Goal: Task Accomplishment & Management: Manage account settings

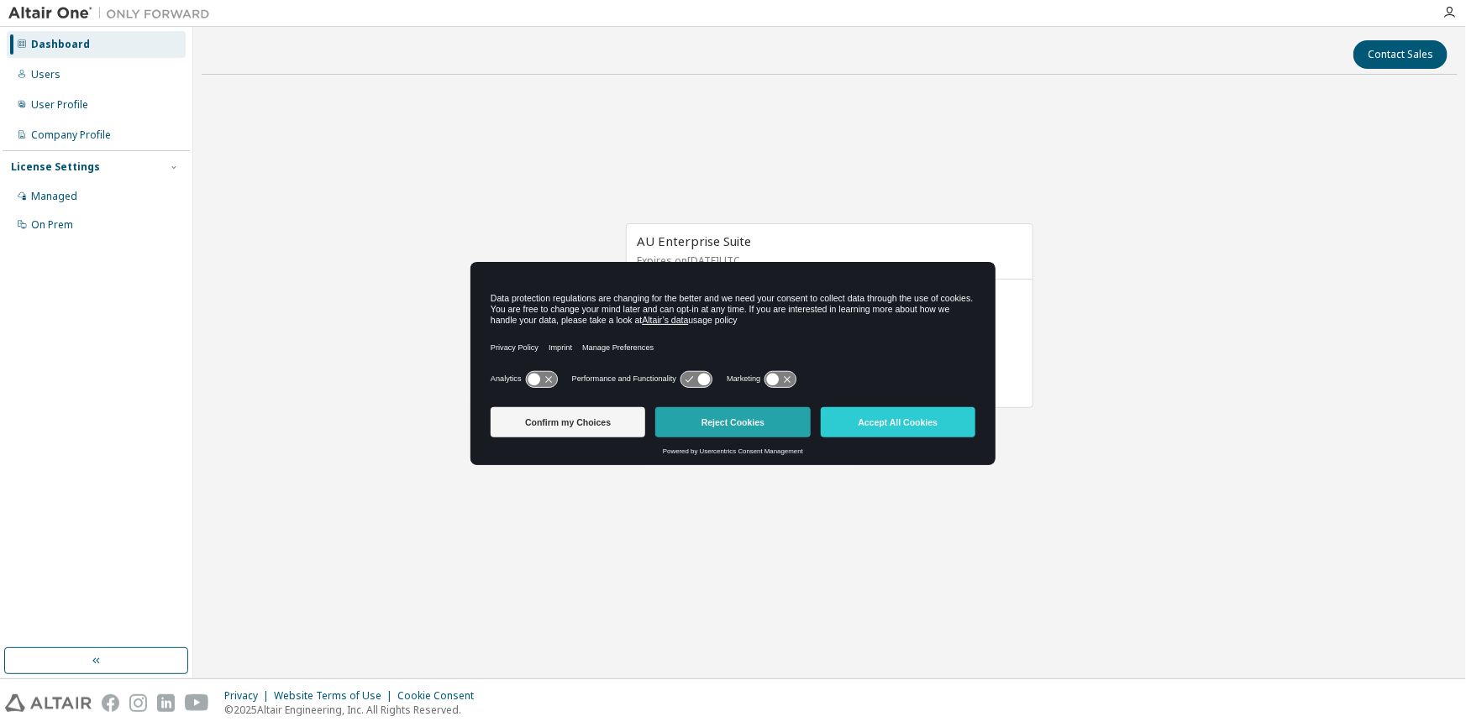
click at [726, 419] on button "Reject Cookies" at bounding box center [732, 422] width 155 height 30
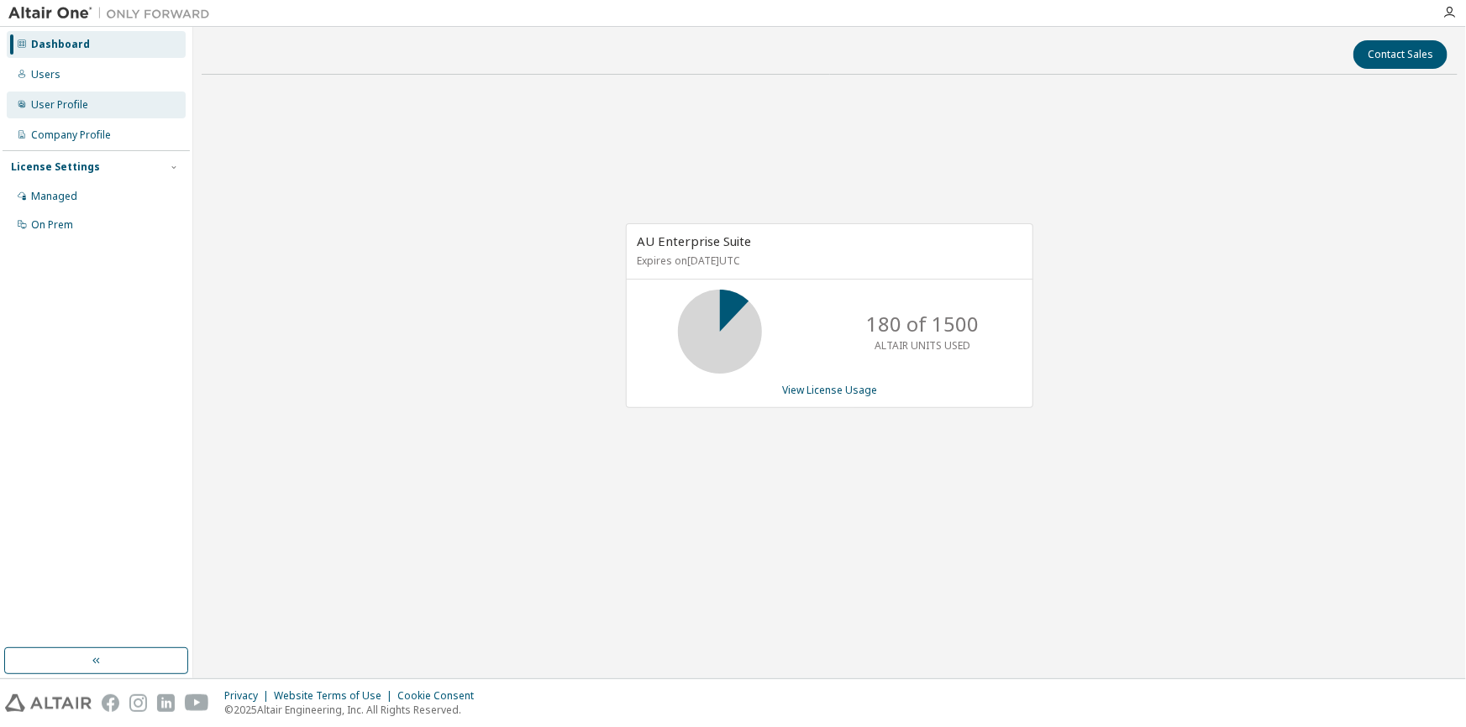
click at [78, 105] on div "User Profile" at bounding box center [59, 104] width 57 height 13
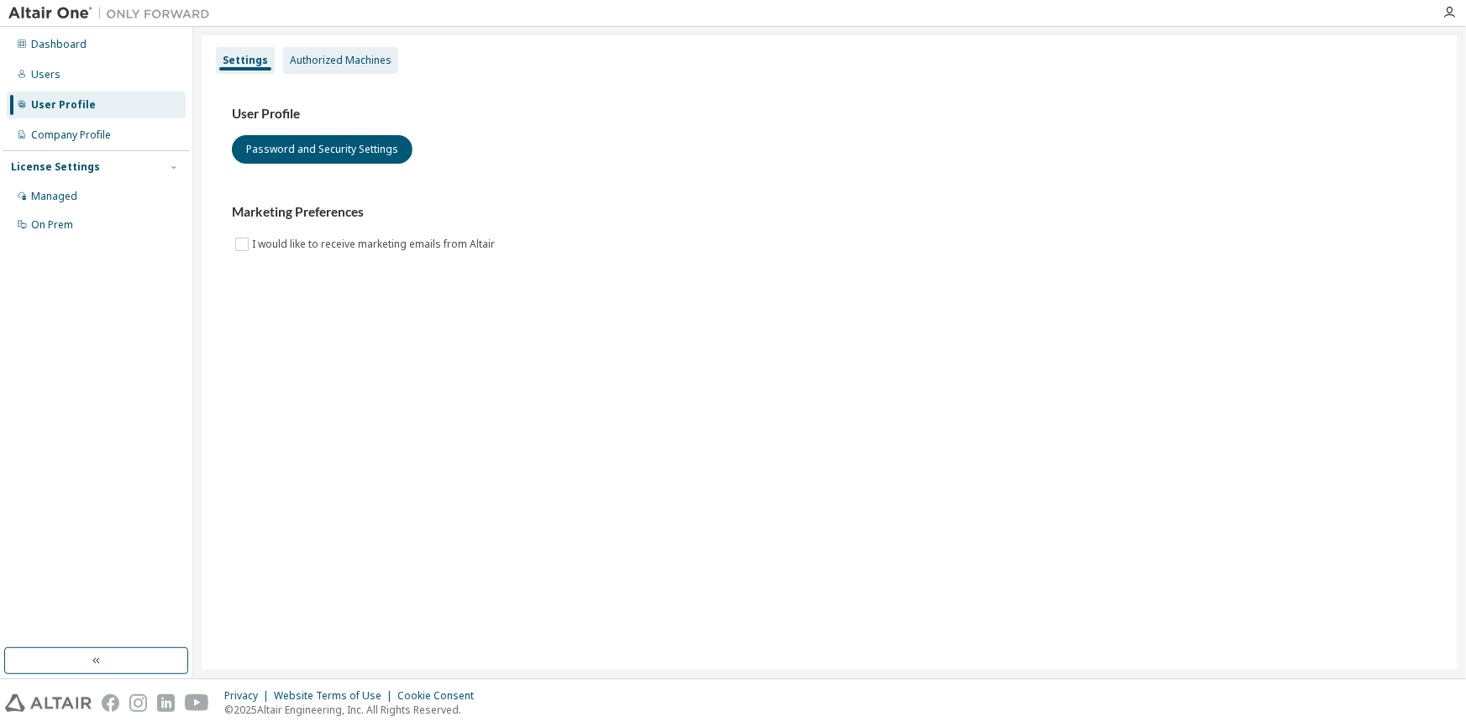
click at [315, 67] on div "Authorized Machines" at bounding box center [340, 60] width 115 height 27
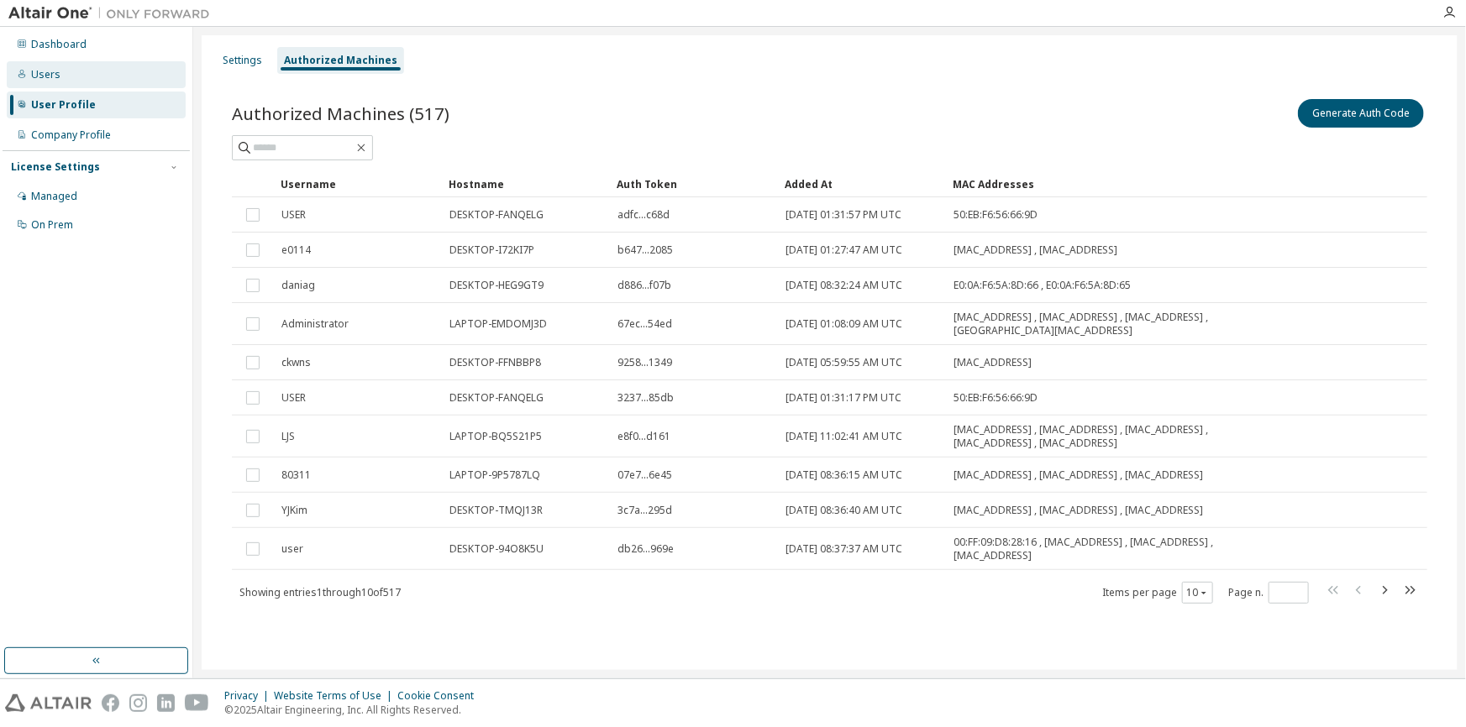
click at [81, 80] on div "Users" at bounding box center [96, 74] width 179 height 27
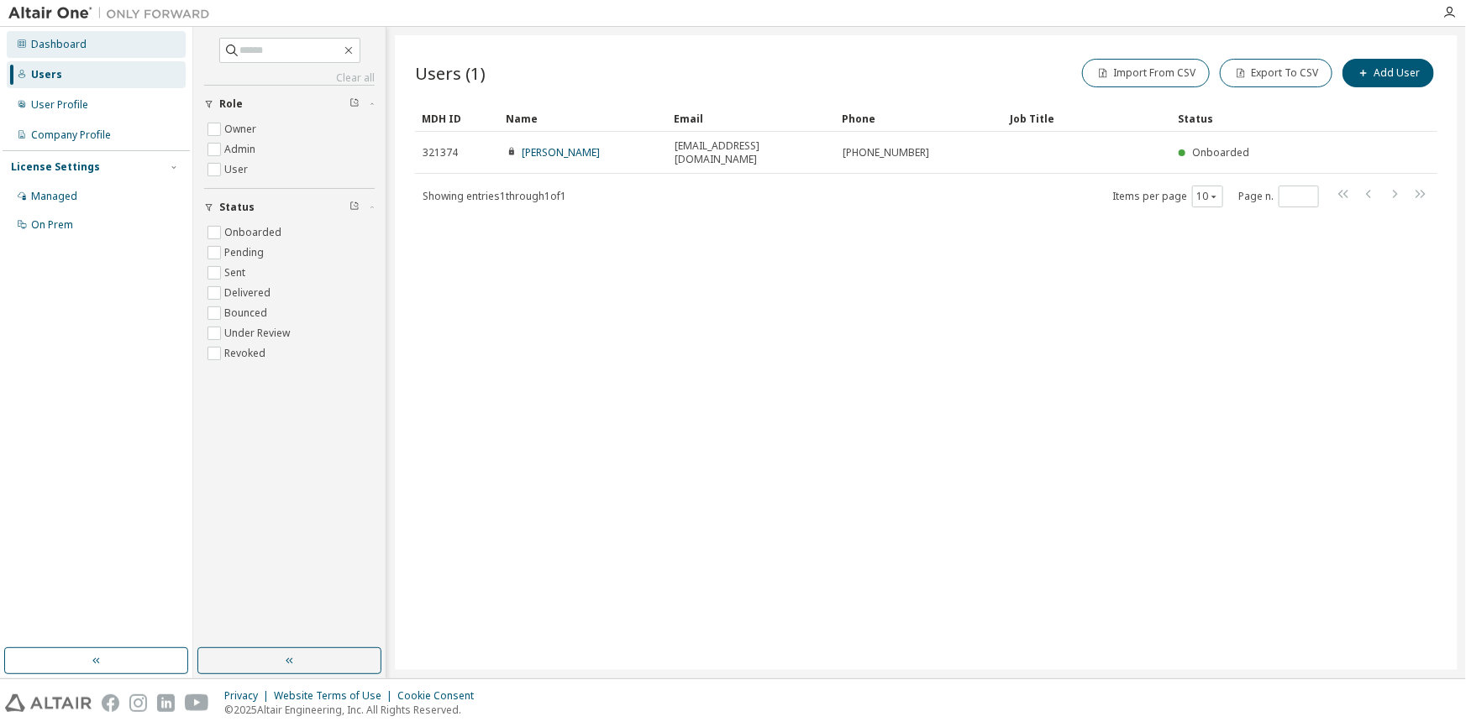
click at [82, 48] on div "Dashboard" at bounding box center [58, 44] width 55 height 13
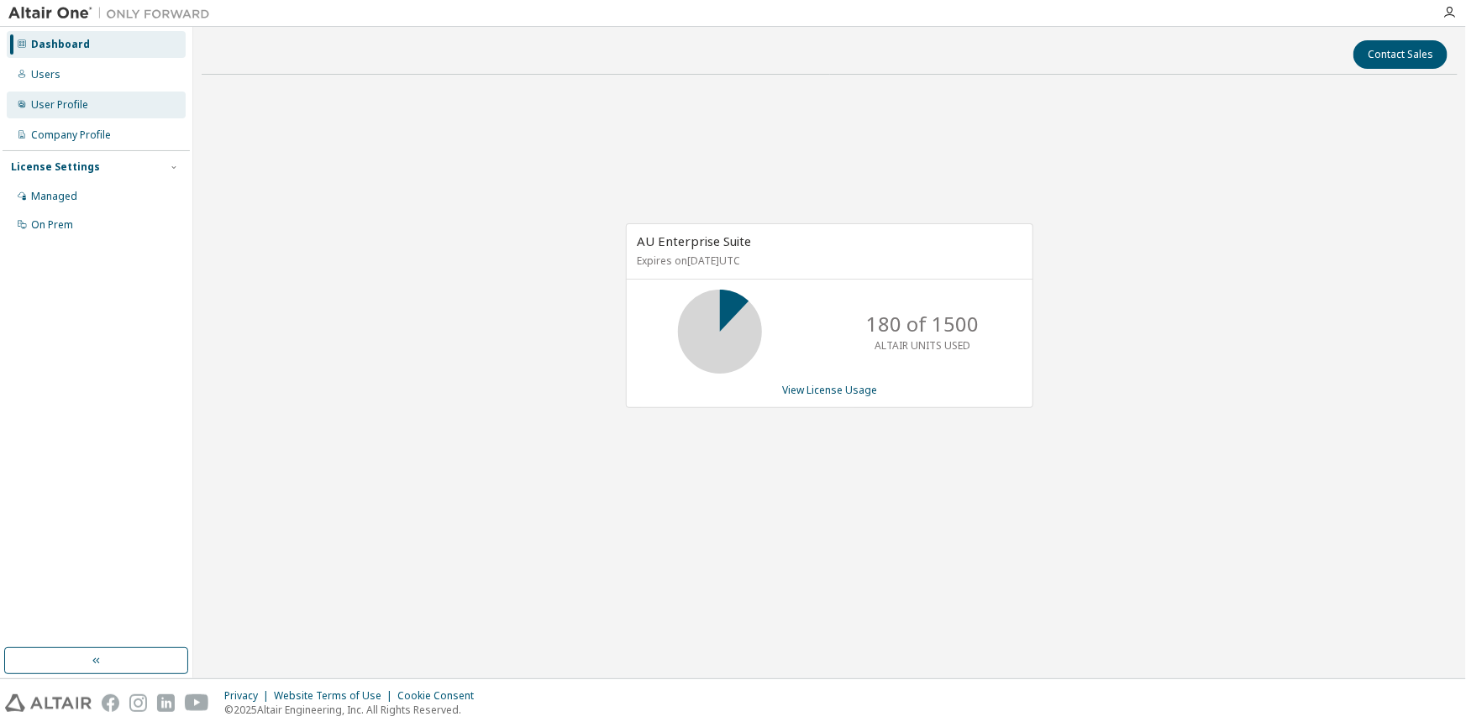
click at [72, 111] on div "User Profile" at bounding box center [59, 104] width 57 height 13
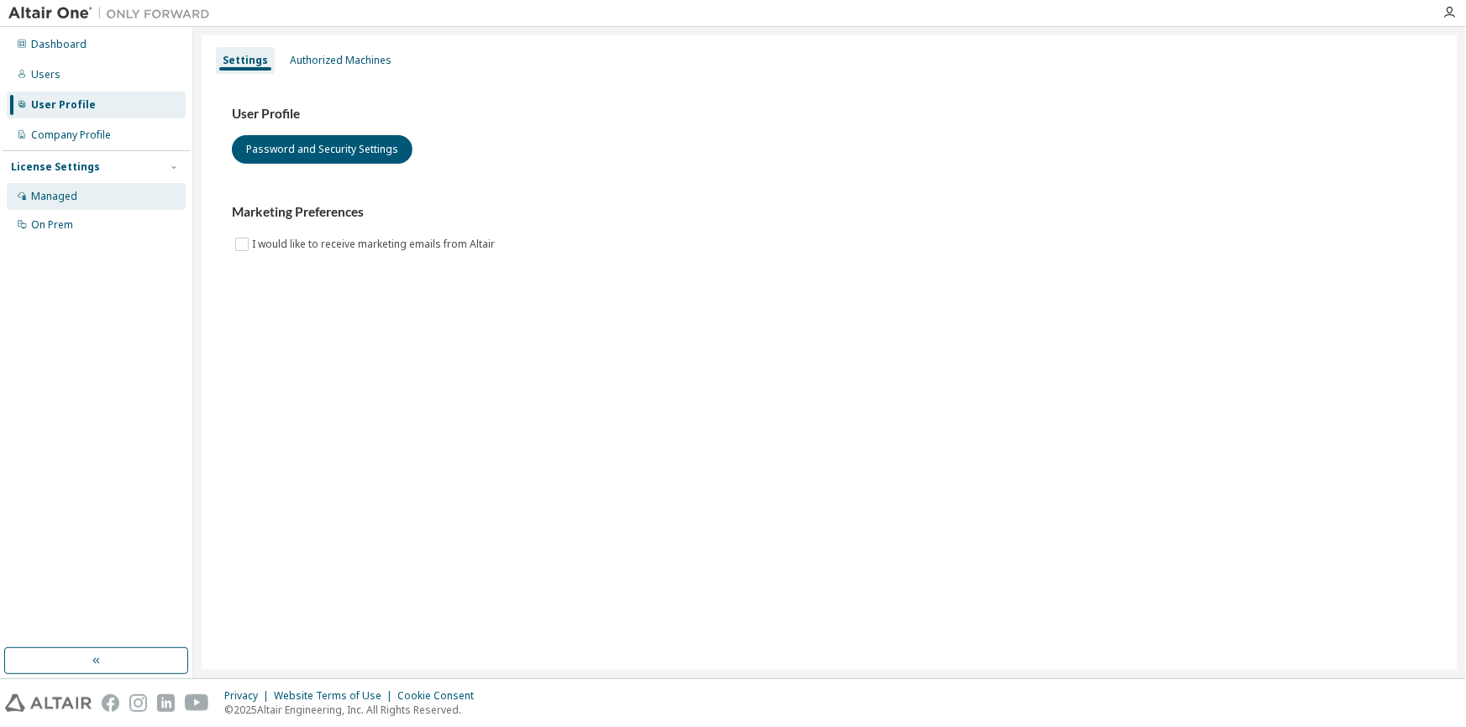
click at [53, 192] on div "Managed" at bounding box center [54, 196] width 46 height 13
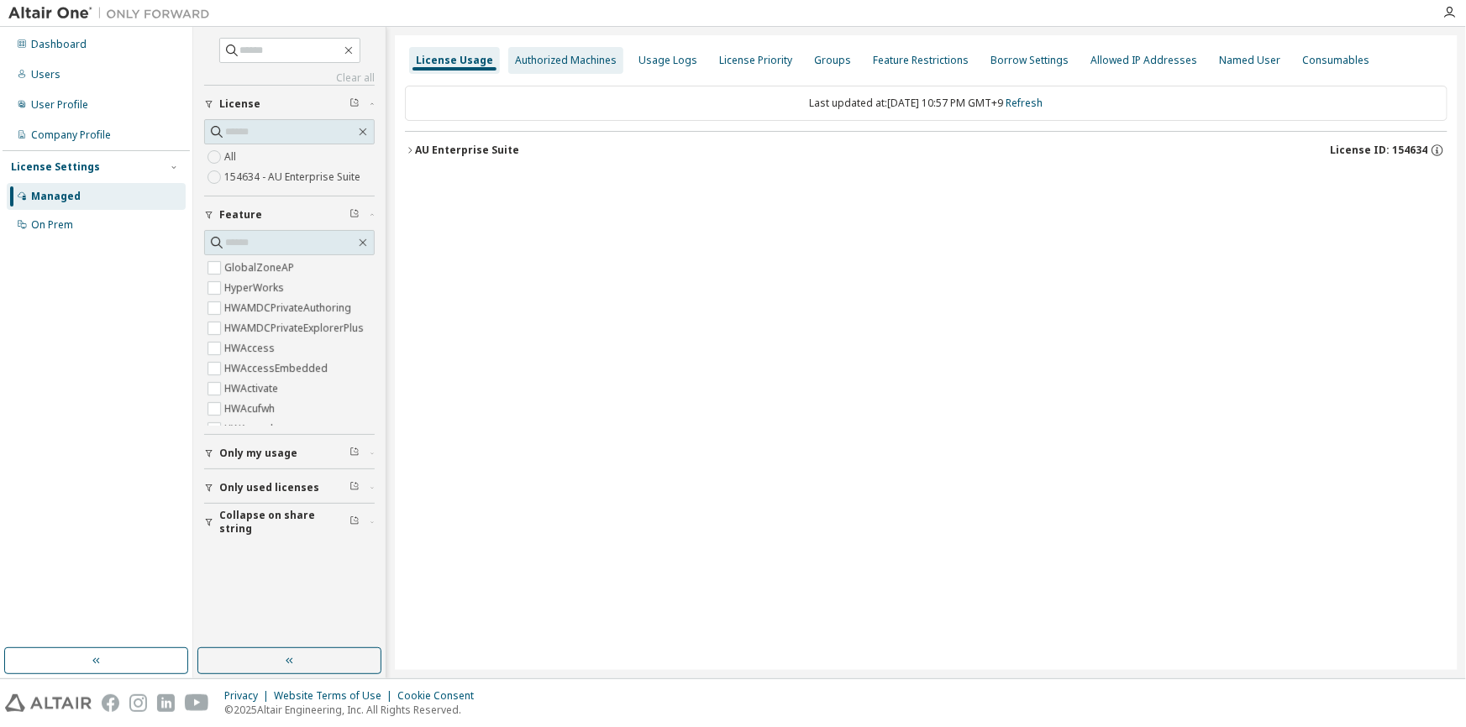
click at [576, 55] on div "Authorized Machines" at bounding box center [566, 60] width 102 height 13
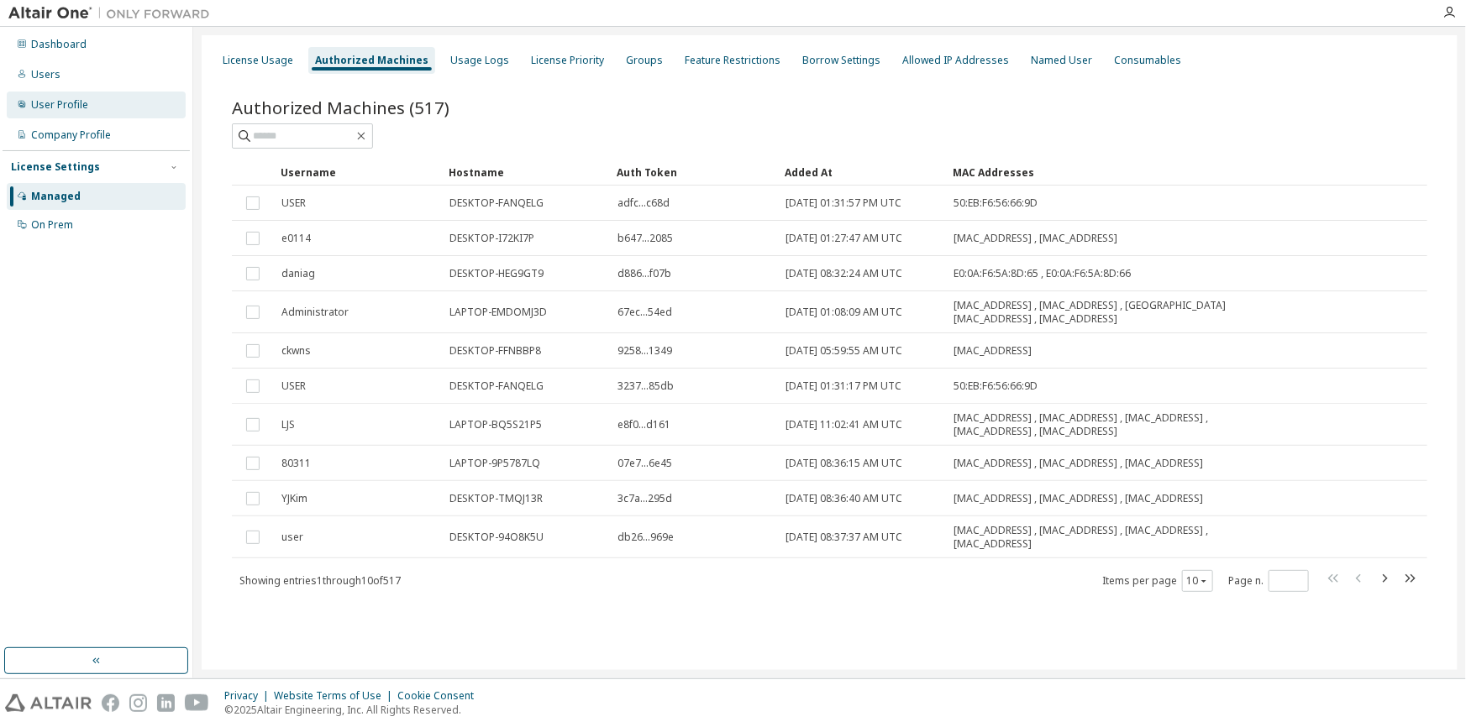
click at [108, 112] on div "User Profile" at bounding box center [96, 105] width 179 height 27
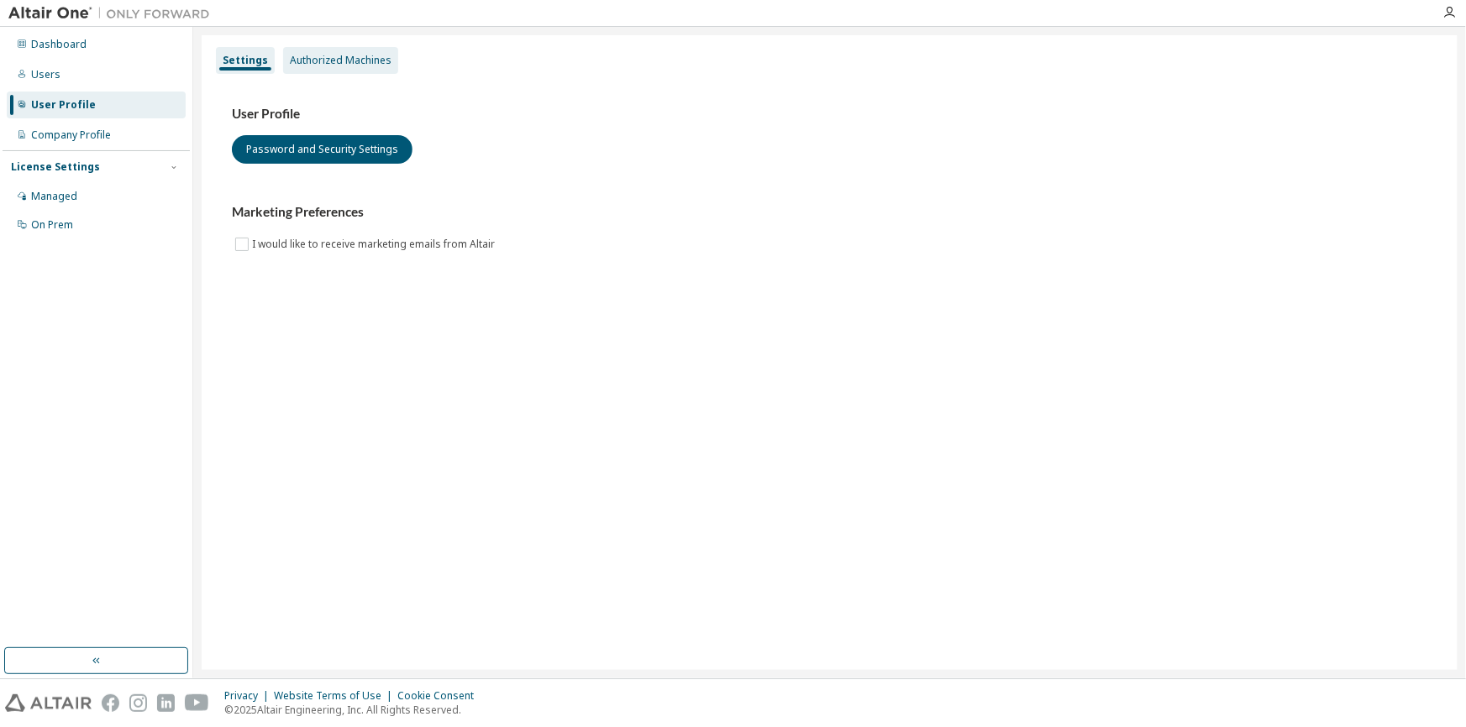
click at [341, 72] on div "Authorized Machines" at bounding box center [340, 60] width 115 height 27
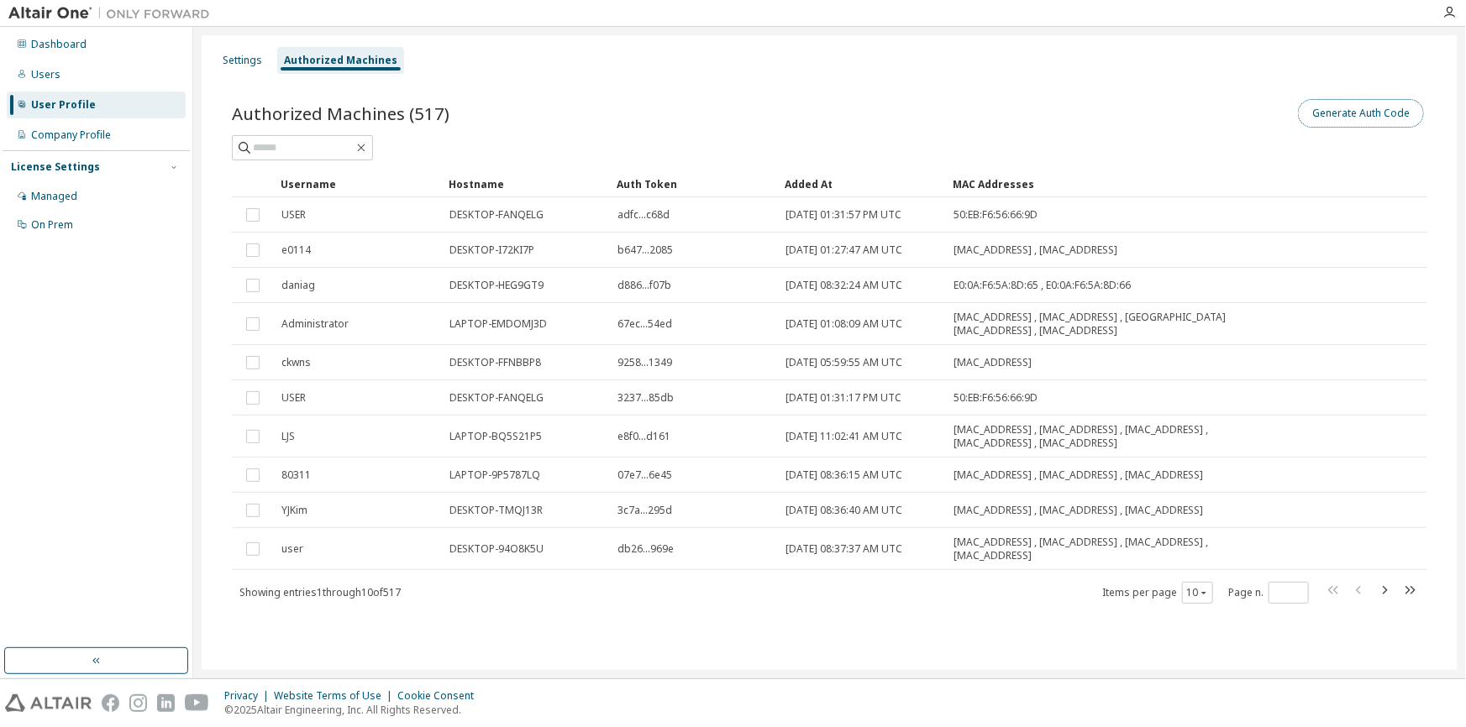
click at [1353, 110] on button "Generate Auth Code" at bounding box center [1361, 113] width 126 height 29
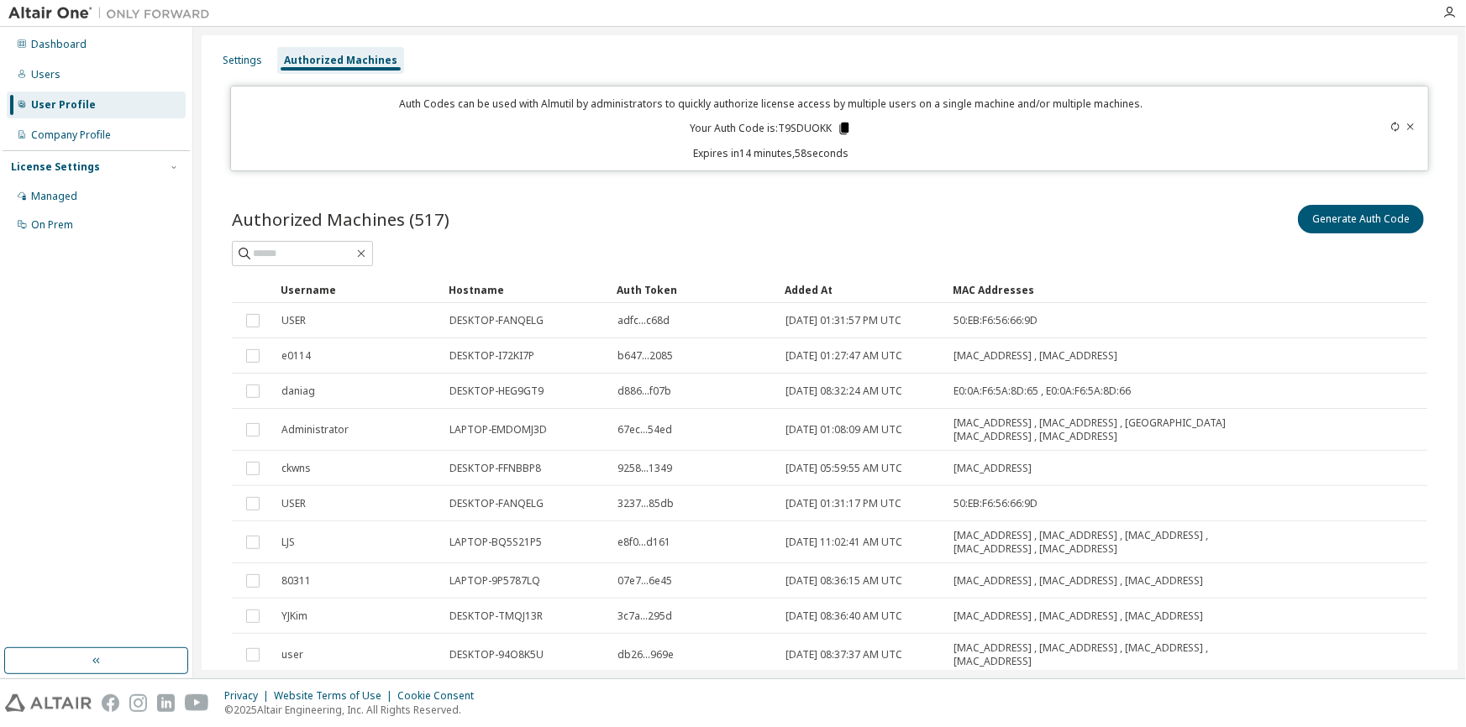
click at [840, 126] on icon at bounding box center [844, 129] width 9 height 12
click at [589, 202] on div "Authorized Machines (517) Generate Auth Code" at bounding box center [829, 219] width 1195 height 35
